Goal: Task Accomplishment & Management: Manage account settings

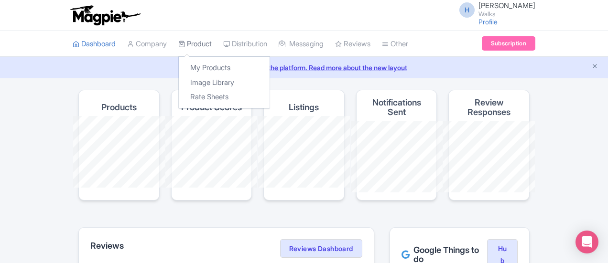
click at [178, 46] on icon at bounding box center [181, 44] width 7 height 7
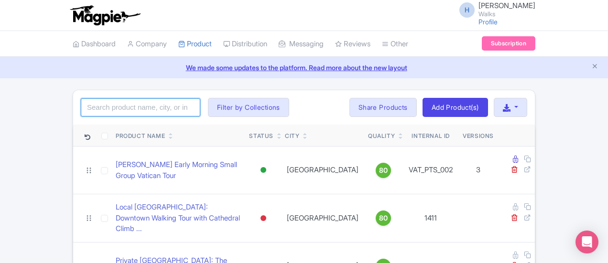
click at [89, 107] on input "search" at bounding box center [141, 108] width 120 height 18
type input "private barcelona"
click button "Search" at bounding box center [0, 0] width 0 height 0
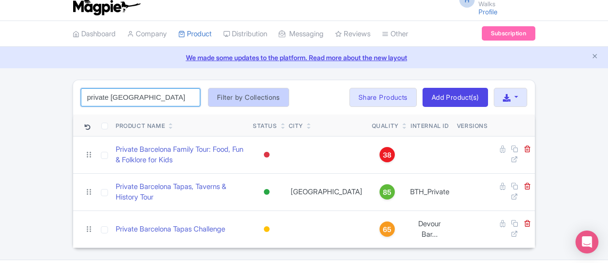
scroll to position [16, 0]
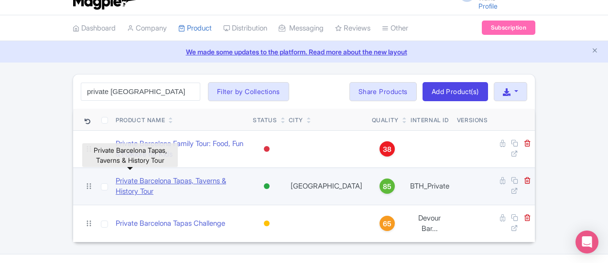
click at [153, 176] on link "Private Barcelona Tapas, Taverns & History Tour" at bounding box center [181, 187] width 130 height 22
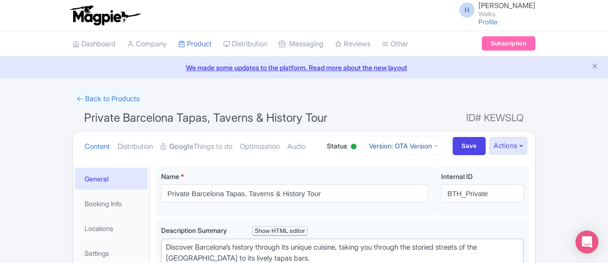
click at [445, 142] on link "Version: OTA Version" at bounding box center [403, 146] width 83 height 19
click at [443, 110] on h1 "Private Barcelona Tapas, Taverns & History Tour ID# KEWSLQ" at bounding box center [304, 120] width 463 height 23
click at [73, 93] on link "← Back to Products" at bounding box center [108, 99] width 71 height 19
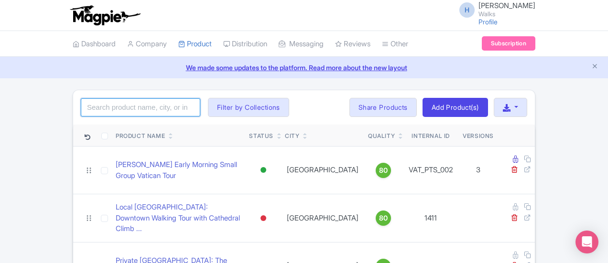
click at [81, 113] on input "search" at bounding box center [141, 108] width 120 height 18
click button "Search" at bounding box center [0, 0] width 0 height 0
click at [86, 103] on input "private" at bounding box center [141, 108] width 120 height 18
click button "Search" at bounding box center [0, 0] width 0 height 0
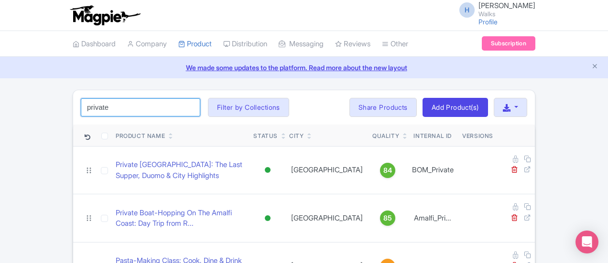
click at [81, 105] on input "private" at bounding box center [141, 108] width 120 height 18
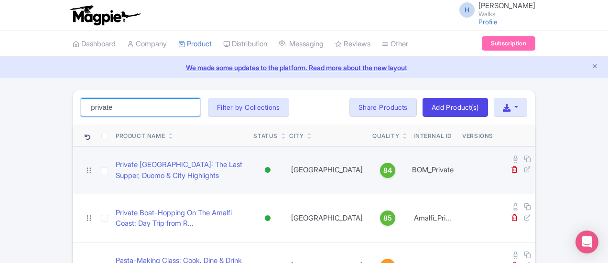
type input "_private"
click button "Search" at bounding box center [0, 0] width 0 height 0
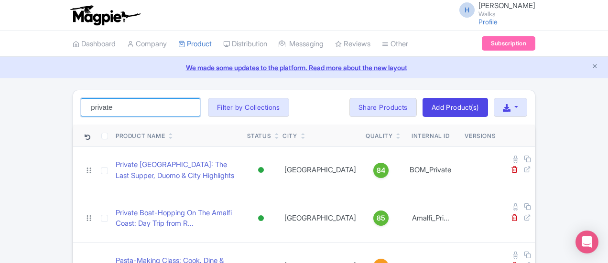
drag, startPoint x: 63, startPoint y: 105, endPoint x: 0, endPoint y: 102, distance: 62.7
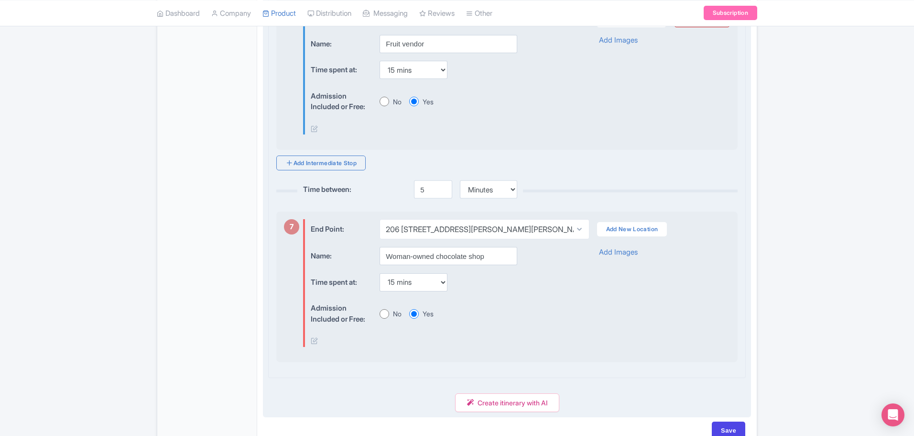
scroll to position [1185, 0]
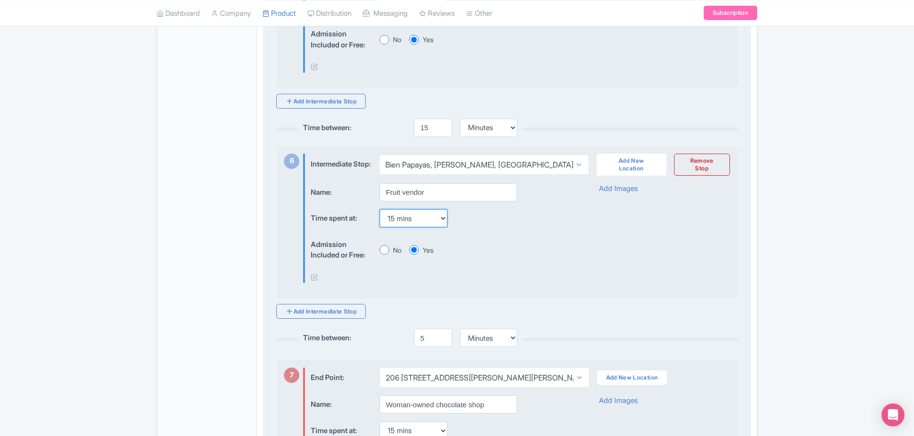
click at [448, 227] on select "None 15 mins 30 mins 45 mins 1 hour 1 hour 15 mins 1 hour 30 mins 1 hour 45 min…" at bounding box center [414, 218] width 68 height 18
click at [445, 227] on select "None 15 mins 30 mins 45 mins 1 hour 1 hour 15 mins 1 hour 30 mins 1 hour 45 min…" at bounding box center [414, 218] width 68 height 18
click at [435, 227] on select "None 15 mins 30 mins 45 mins 1 hour 1 hour 15 mins 1 hour 30 mins 1 hour 45 min…" at bounding box center [414, 218] width 68 height 18
click at [445, 227] on select "None 15 mins 30 mins 45 mins 1 hour 1 hour 15 mins 1 hour 30 mins 1 hour 45 min…" at bounding box center [414, 218] width 68 height 18
drag, startPoint x: 535, startPoint y: 276, endPoint x: 508, endPoint y: 252, distance: 36.3
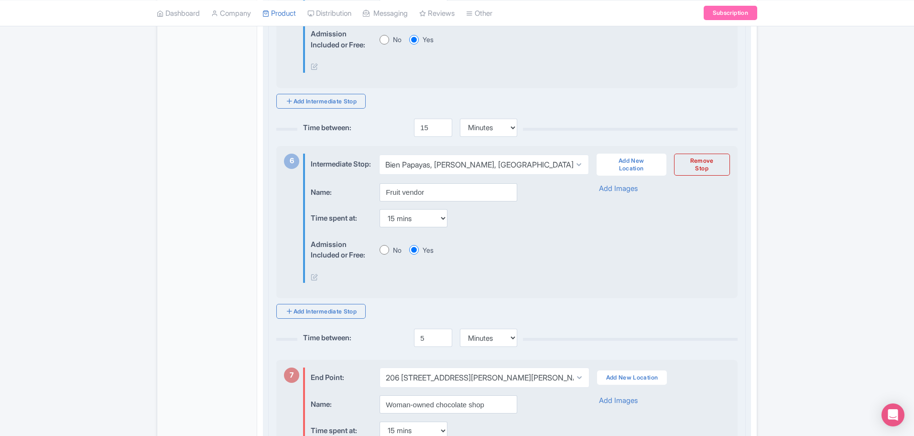
click at [535, 264] on div "Admission Included or Free: No Yes" at bounding box center [442, 249] width 262 height 29
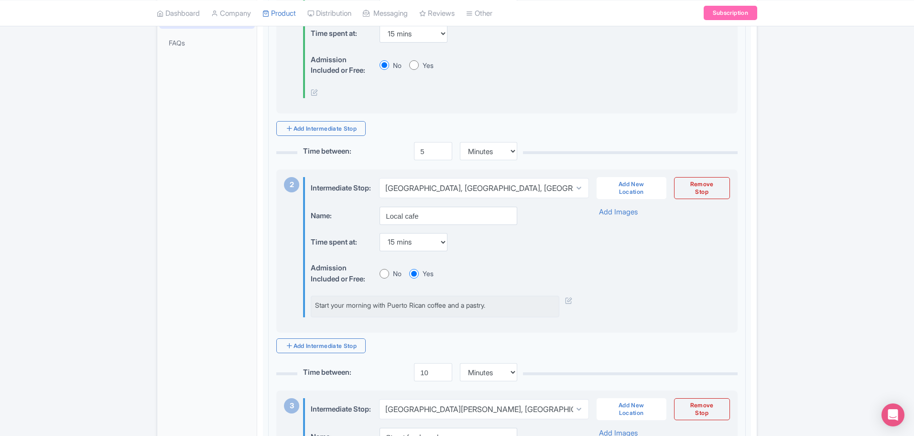
scroll to position [325, 0]
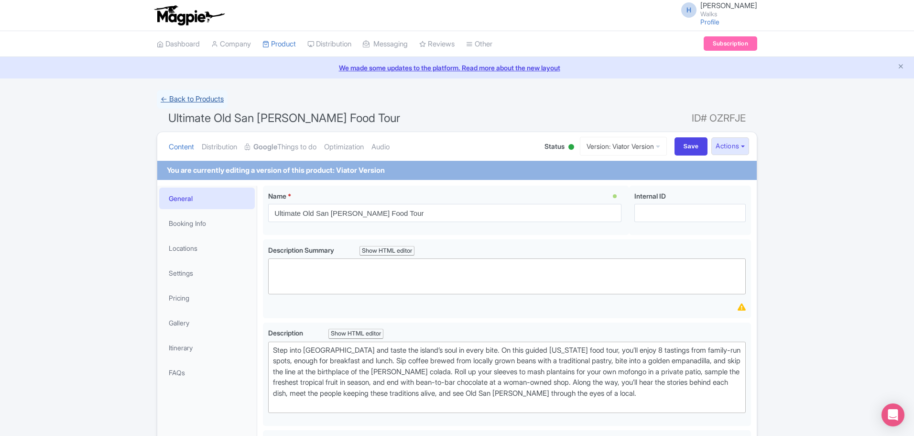
click at [204, 101] on link "← Back to Products" at bounding box center [192, 99] width 71 height 19
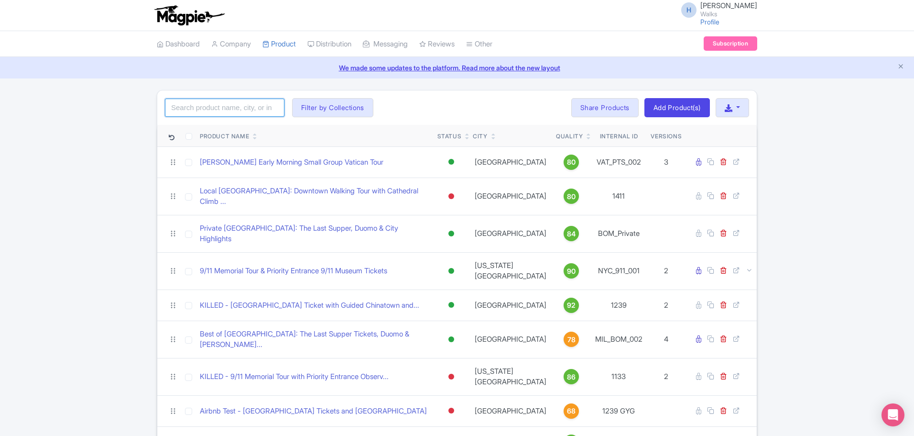
click at [231, 113] on input "search" at bounding box center [225, 108] width 120 height 18
type input "best of san [PERSON_NAME]"
click button "Search" at bounding box center [0, 0] width 0 height 0
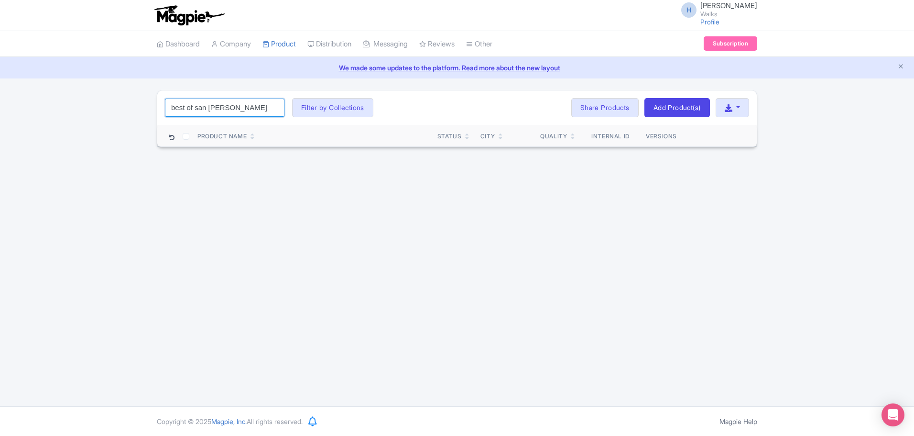
drag, startPoint x: 233, startPoint y: 105, endPoint x: 129, endPoint y: 86, distance: 105.5
click at [129, 86] on div "H [PERSON_NAME] Walks Profile Users Settings Sign out Dashboard Company Product…" at bounding box center [457, 203] width 914 height 406
type input "san [PERSON_NAME]"
click button "Search" at bounding box center [0, 0] width 0 height 0
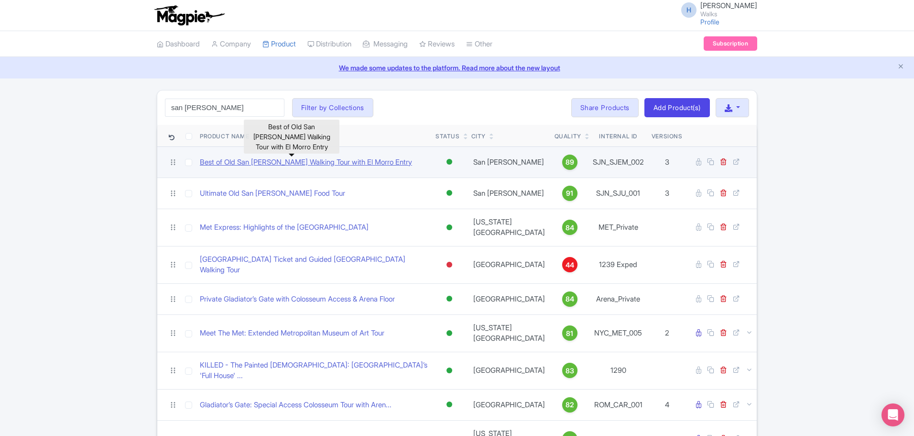
click at [260, 160] on link "Best of Old San [PERSON_NAME] Walking Tour with El Morro Entry" at bounding box center [306, 162] width 212 height 11
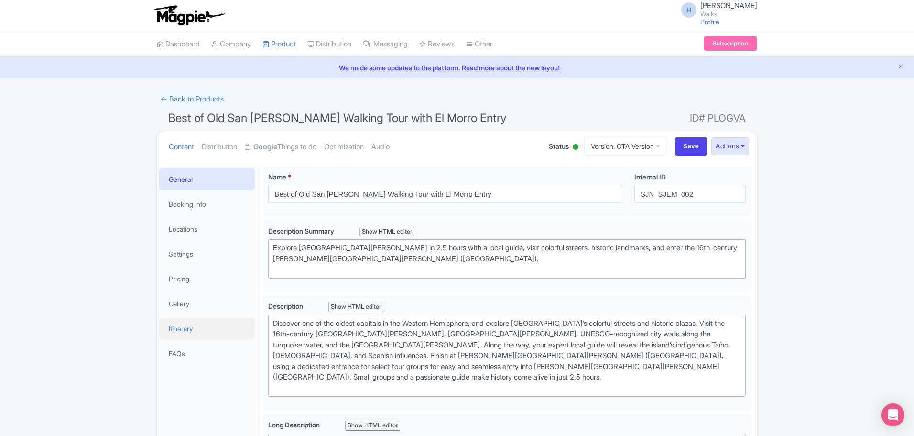
click at [191, 324] on link "Itinerary" at bounding box center [207, 329] width 96 height 22
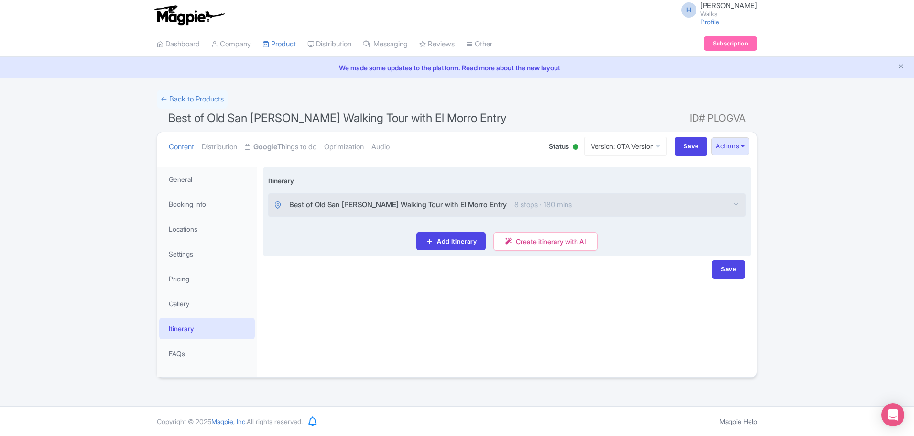
click at [515, 201] on span "8 stops · 180 mins" at bounding box center [543, 204] width 57 height 11
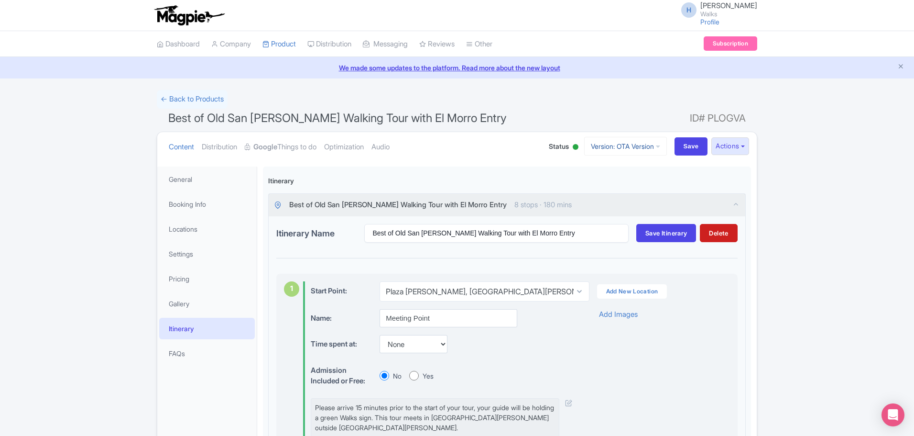
click at [618, 141] on link "Version: OTA Version" at bounding box center [625, 146] width 83 height 19
click at [620, 227] on link "Viator Version" at bounding box center [627, 227] width 91 height 15
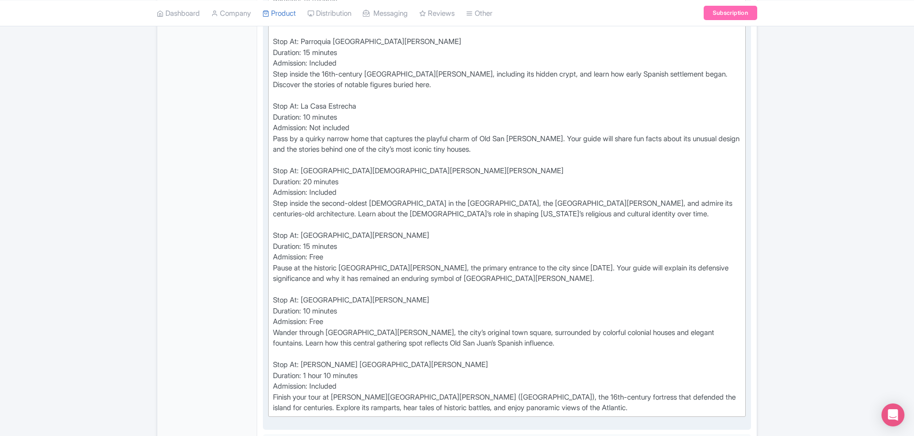
scroll to position [669, 0]
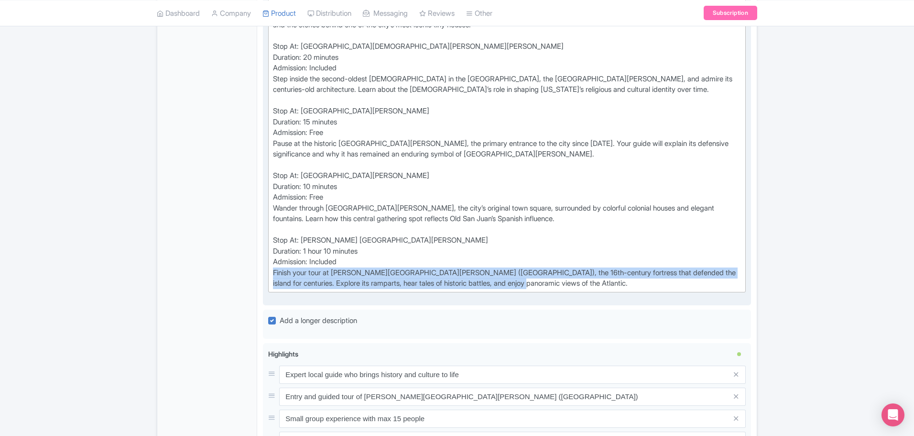
drag, startPoint x: 505, startPoint y: 273, endPoint x: 266, endPoint y: 264, distance: 239.2
click at [266, 264] on div "Long Description i Show HTML editor Bold Italic Strikethrough Link Heading Quot…" at bounding box center [507, 38] width 488 height 534
type trix-editor "<div>Stop At: Old San Juan&nbsp;<br>Duration: 10 minutes&nbsp;<br>Admission: Fr…"
copy div "Finish your tour at Castillo San Felipe (El Morro), the 16th-century fortress t…"
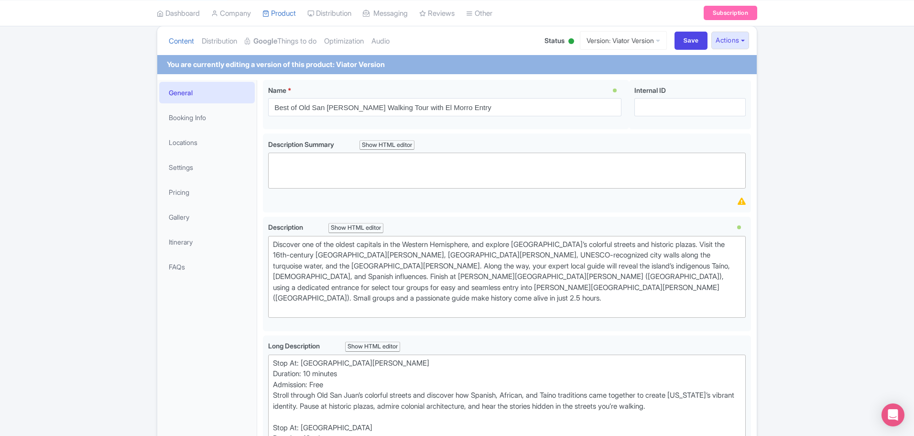
scroll to position [0, 0]
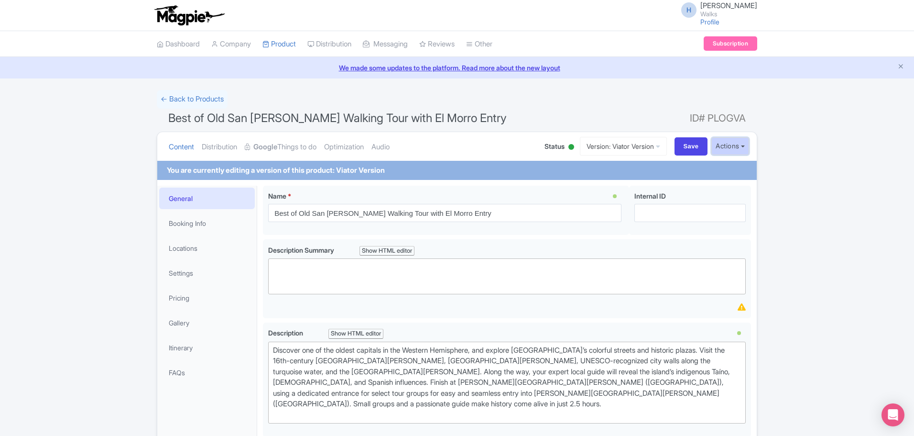
click at [734, 151] on button "Actions" at bounding box center [731, 146] width 38 height 18
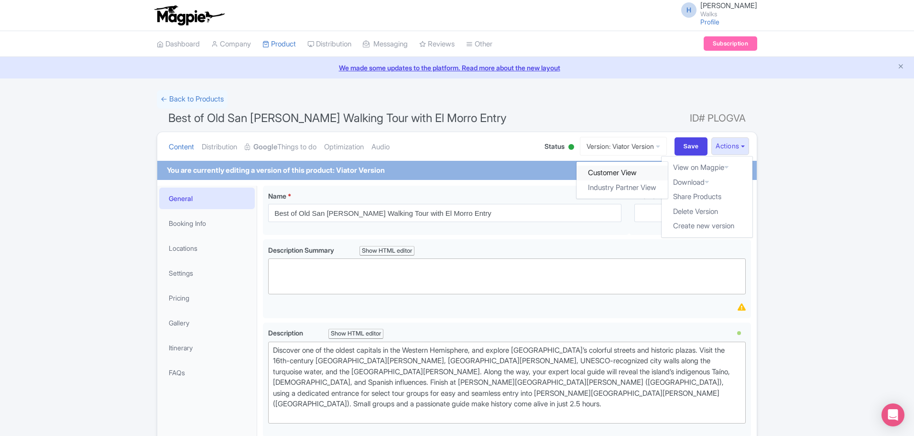
click at [636, 169] on link "Customer View" at bounding box center [622, 172] width 91 height 15
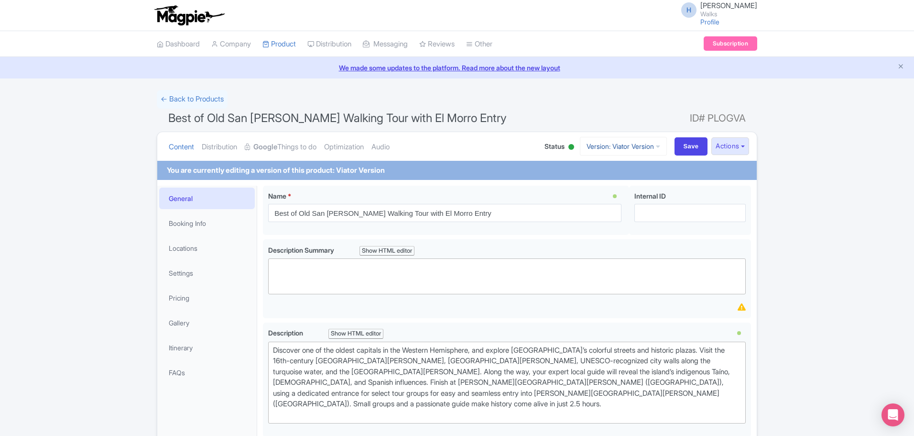
click at [620, 150] on link "Version: Viator Version" at bounding box center [623, 146] width 87 height 19
click at [608, 176] on link "OTA Version" at bounding box center [628, 183] width 91 height 15
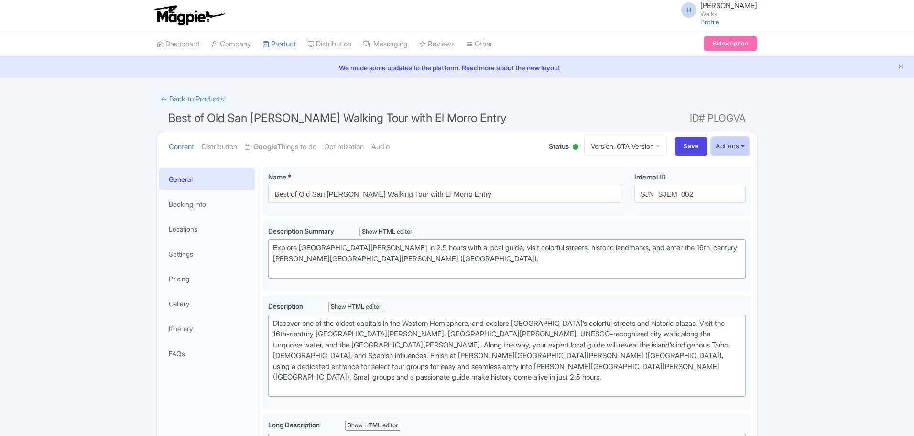
click at [733, 149] on button "Actions" at bounding box center [731, 146] width 38 height 18
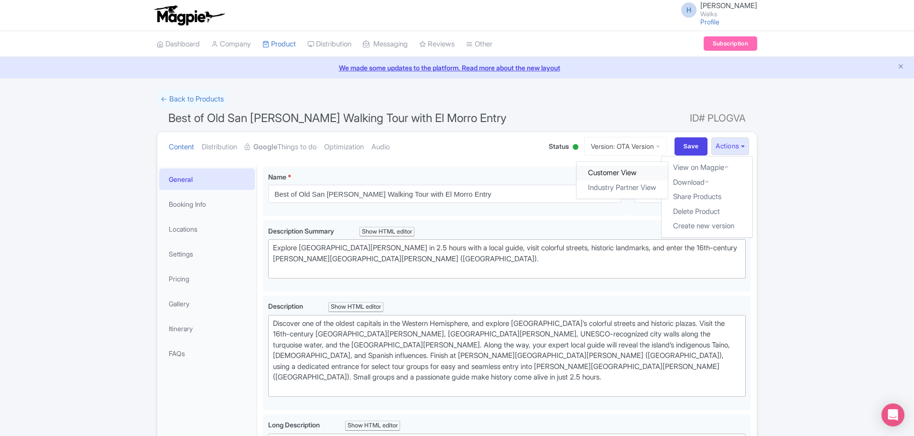
click at [645, 170] on link "Customer View" at bounding box center [622, 172] width 91 height 15
click at [193, 329] on link "Itinerary" at bounding box center [207, 329] width 96 height 22
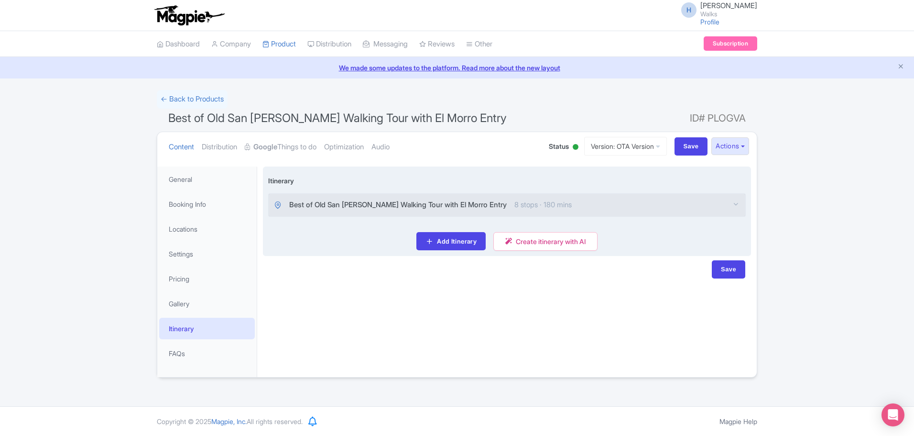
click at [515, 204] on span "8 stops · 180 mins" at bounding box center [543, 204] width 57 height 11
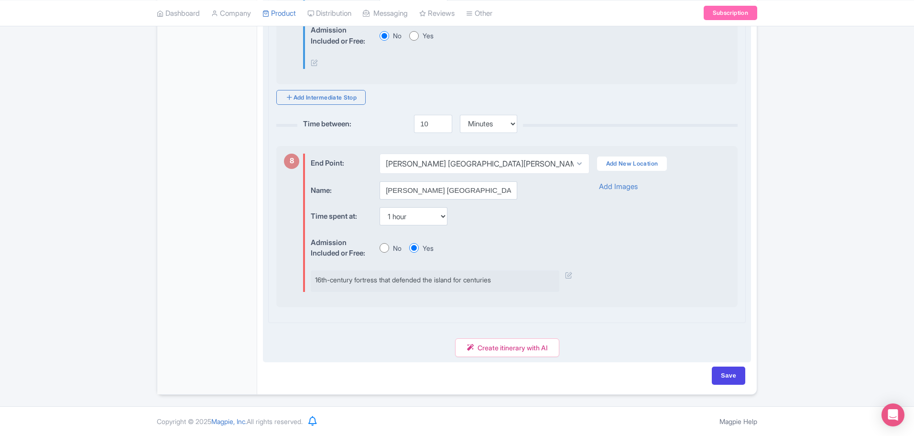
scroll to position [1673, 0]
